Goal: Check status

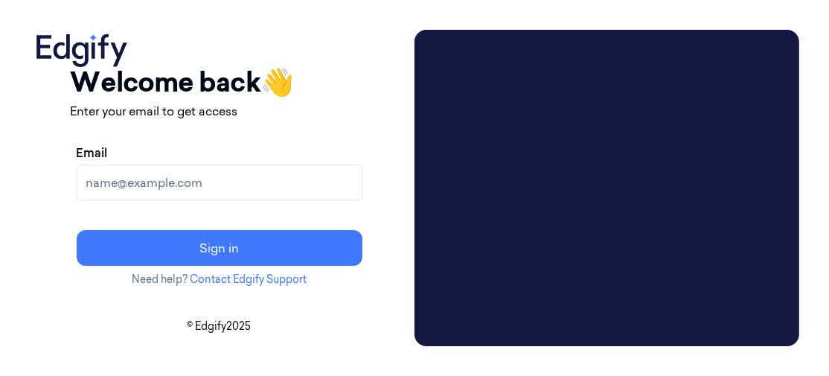
type input "[PERSON_NAME][EMAIL_ADDRESS][PERSON_NAME][DOMAIN_NAME]"
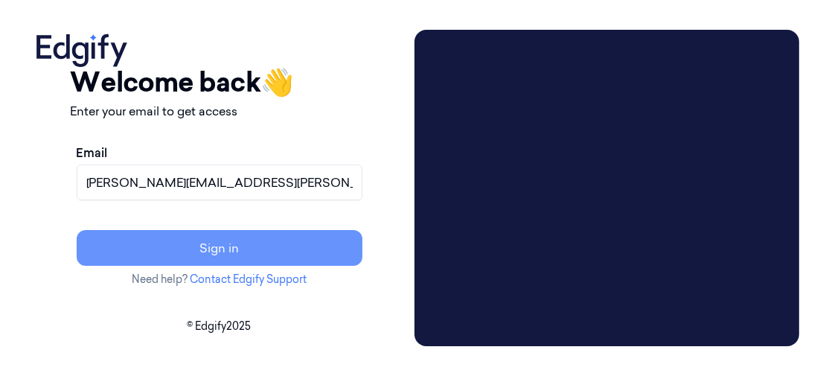
click at [276, 247] on button "Sign in" at bounding box center [220, 248] width 286 height 36
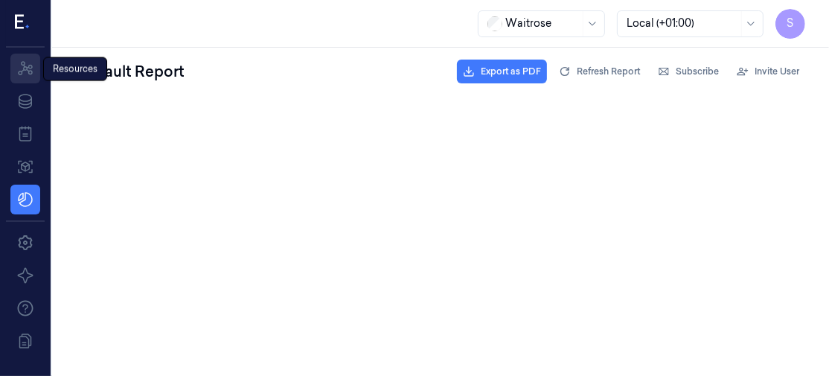
click at [25, 60] on icon at bounding box center [25, 69] width 18 height 18
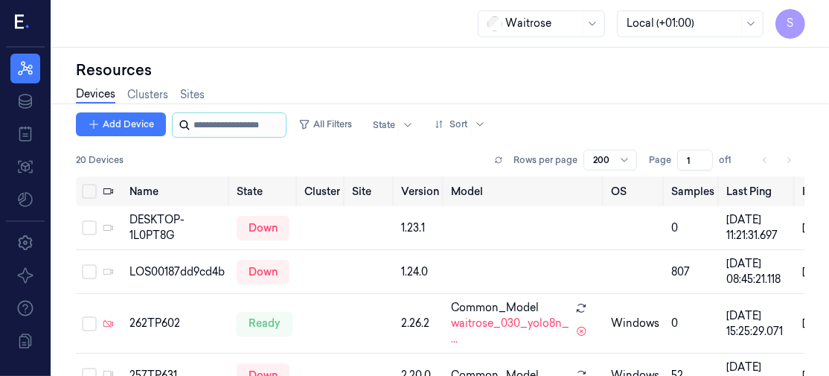
click at [228, 126] on input "string" at bounding box center [237, 125] width 89 height 24
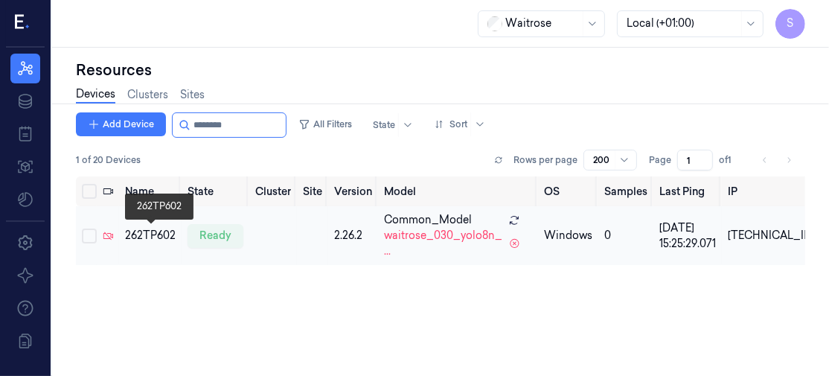
type input "********"
click at [157, 234] on div "262TP602" at bounding box center [150, 236] width 51 height 16
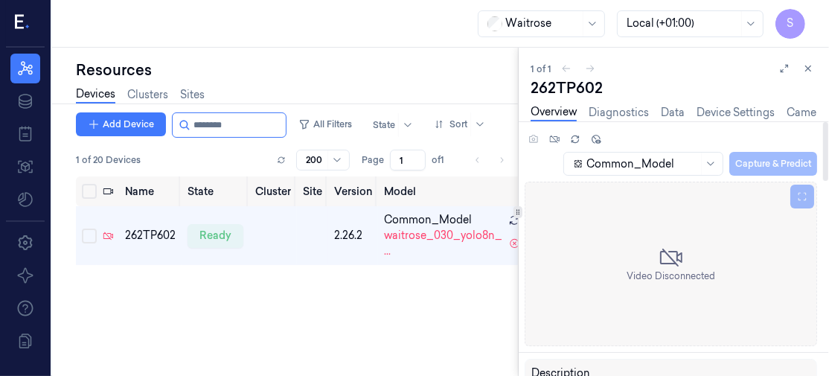
drag, startPoint x: 824, startPoint y: 139, endPoint x: 827, endPoint y: 215, distance: 76.0
drag, startPoint x: 827, startPoint y: 215, endPoint x: 575, endPoint y: 237, distance: 253.2
click at [575, 237] on div "Video Disconnected" at bounding box center [671, 264] width 292 height 164
click at [827, 146] on div at bounding box center [825, 151] width 5 height 59
